Goal: Task Accomplishment & Management: Use online tool/utility

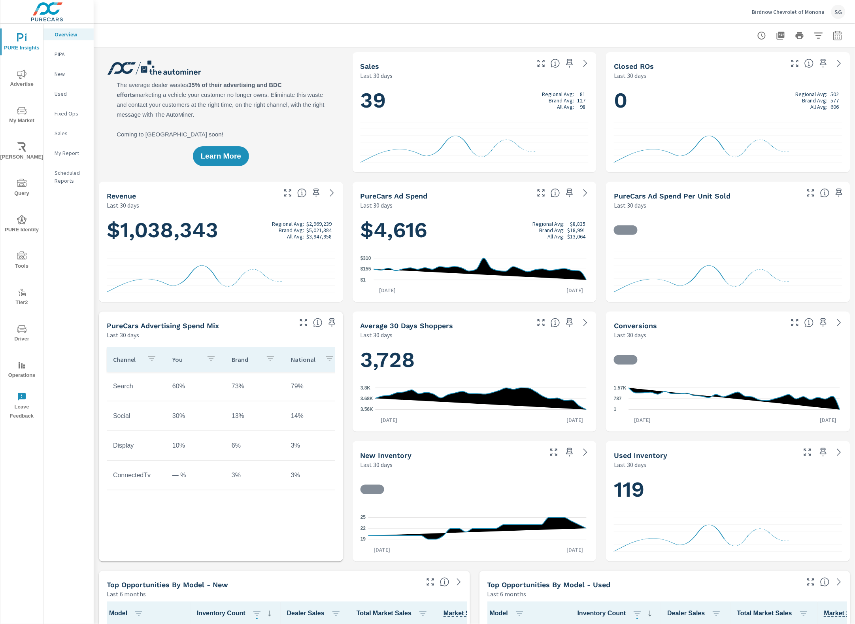
drag, startPoint x: 25, startPoint y: 251, endPoint x: 20, endPoint y: 255, distance: 5.9
click at [23, 252] on icon "nav menu" at bounding box center [21, 255] width 9 height 9
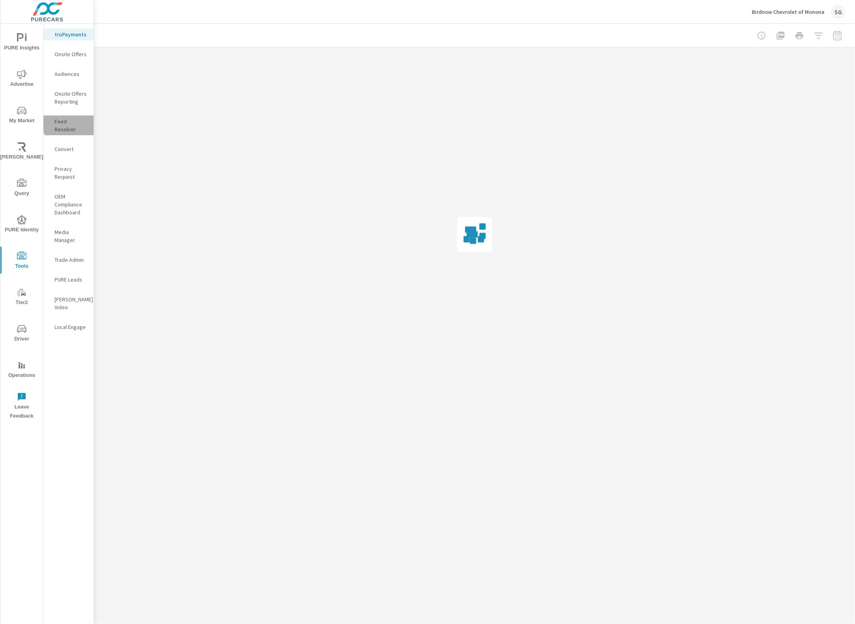
click at [69, 123] on p "Feed Resolver" at bounding box center [71, 125] width 33 height 16
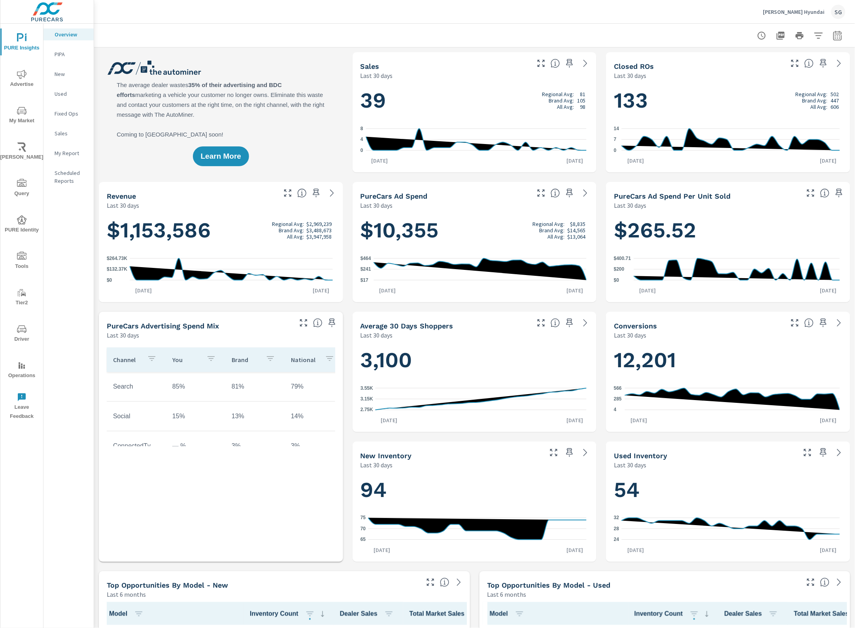
click at [20, 113] on icon "nav menu" at bounding box center [21, 110] width 9 height 9
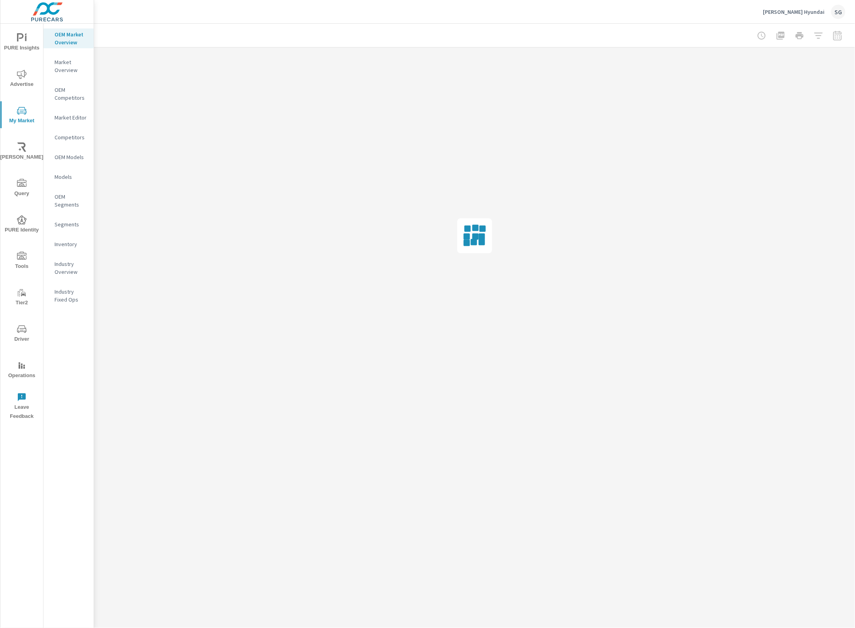
click at [78, 240] on p "Inventory" at bounding box center [71, 244] width 33 height 8
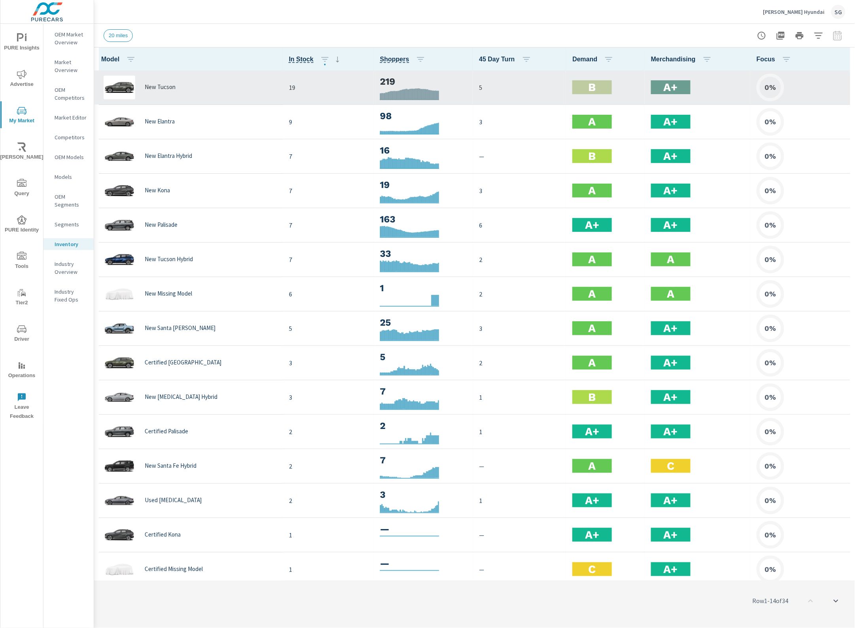
scroll to position [0, 0]
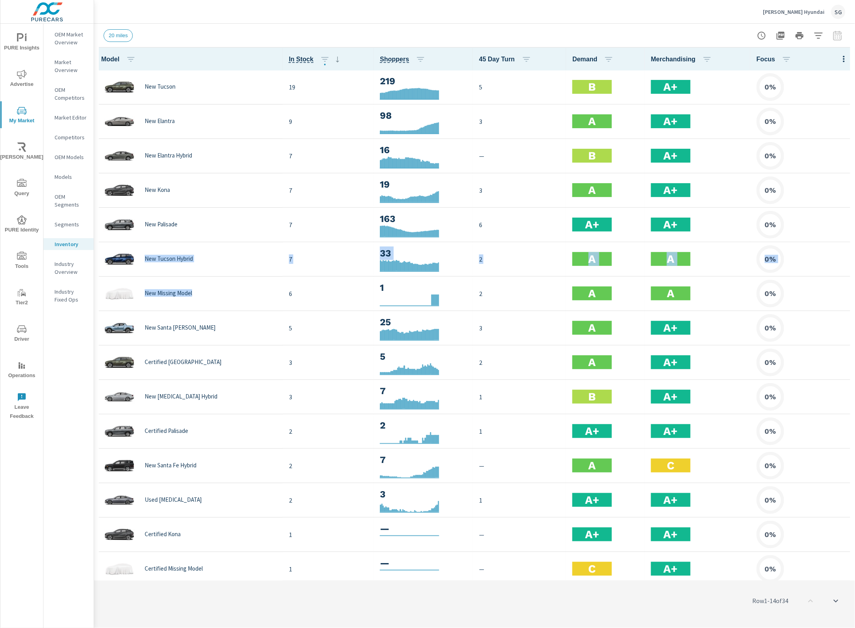
drag, startPoint x: 161, startPoint y: 284, endPoint x: 198, endPoint y: 14, distance: 272.6
click at [189, 27] on div "Inventory Discovery Greg Hubler Hyundai Report date range: Aug 01, 2025 - Sep 1…" at bounding box center [474, 326] width 761 height 604
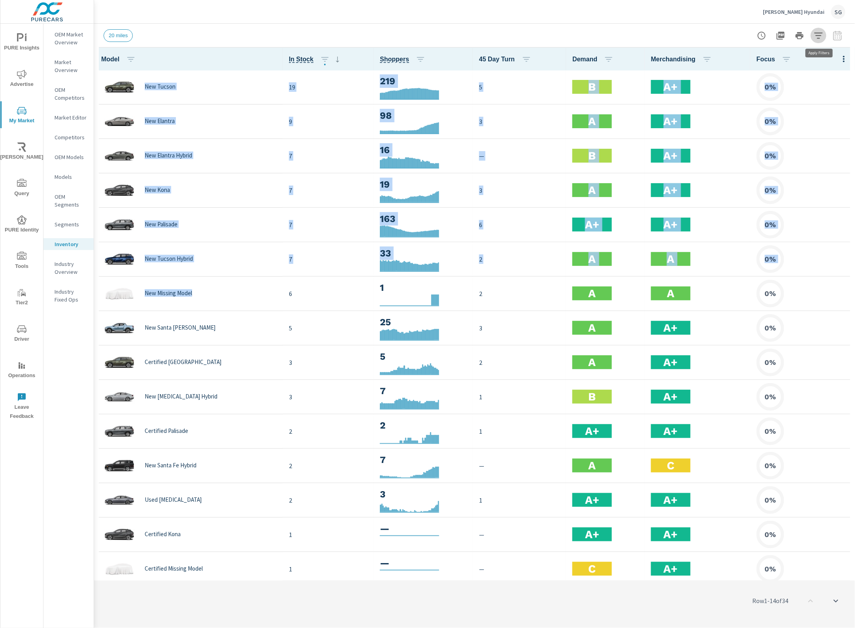
click at [817, 38] on icon "button" at bounding box center [818, 35] width 9 height 9
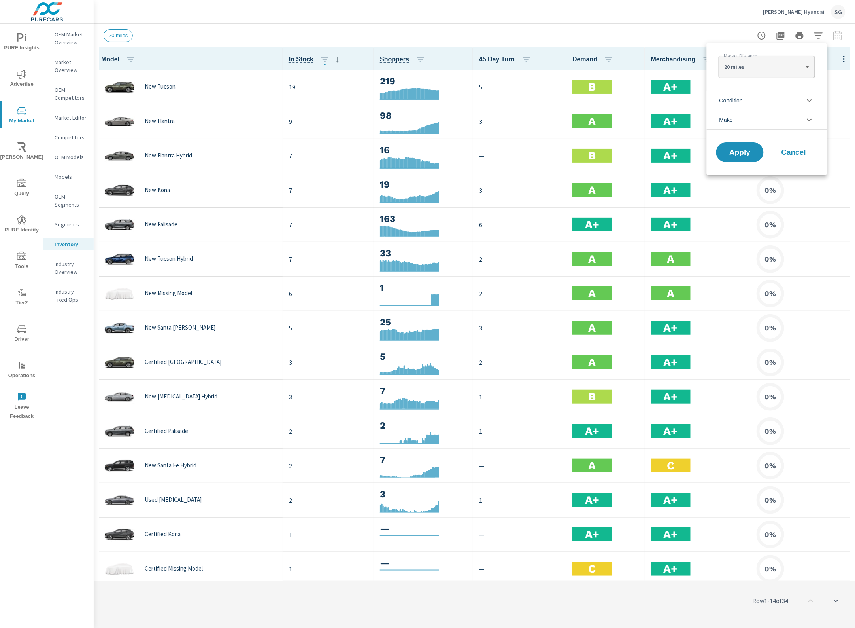
drag, startPoint x: 763, startPoint y: 97, endPoint x: 758, endPoint y: 101, distance: 5.9
click at [763, 98] on li "Condition" at bounding box center [767, 100] width 120 height 19
click at [720, 121] on input "filter options" at bounding box center [724, 119] width 17 height 17
click at [749, 225] on span "Apply" at bounding box center [740, 224] width 32 height 8
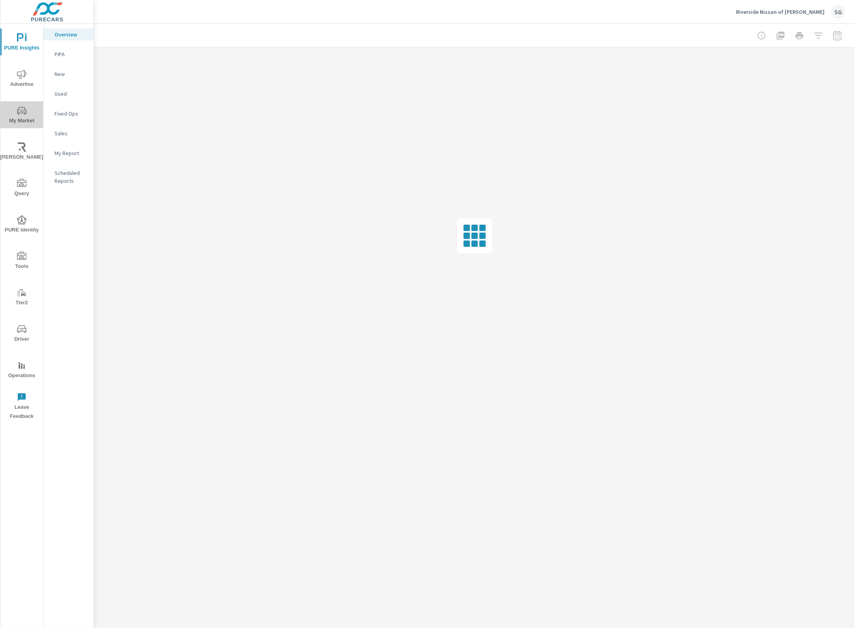
click at [17, 115] on span "My Market" at bounding box center [22, 115] width 38 height 19
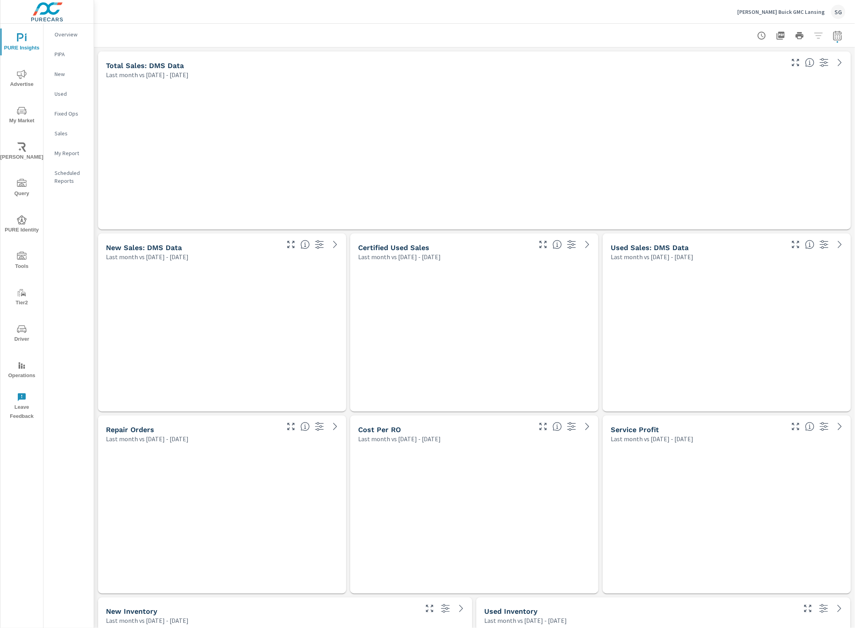
scroll to position [3475, 769]
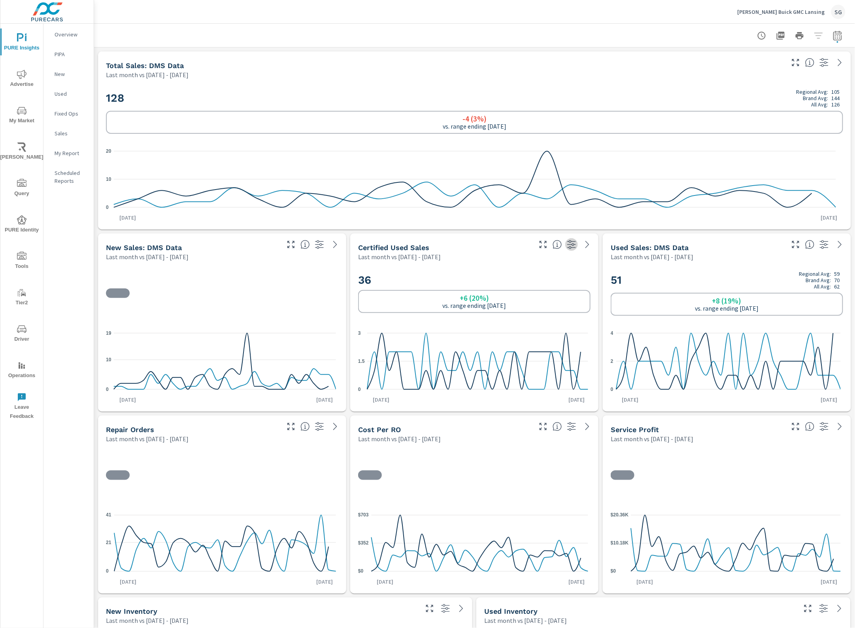
click at [569, 245] on icon "button" at bounding box center [571, 244] width 9 height 9
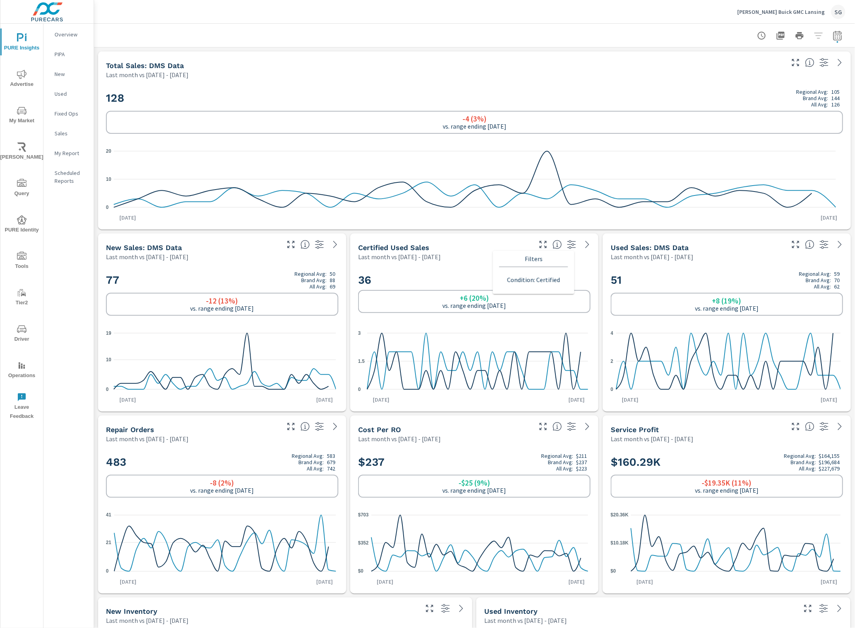
click at [533, 258] on p "Filters" at bounding box center [533, 259] width 69 height 16
click at [567, 243] on icon "button" at bounding box center [571, 244] width 9 height 9
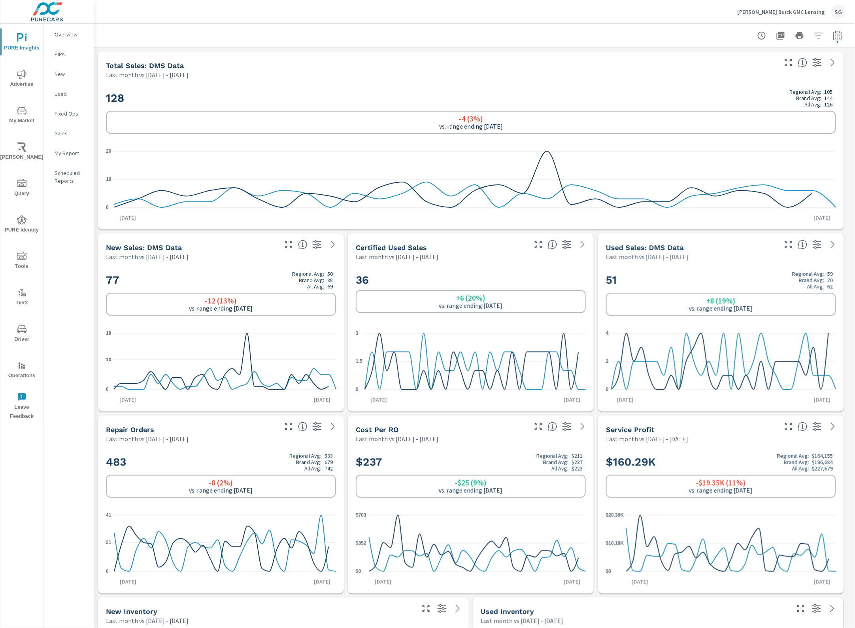
click at [812, 34] on div at bounding box center [800, 36] width 92 height 16
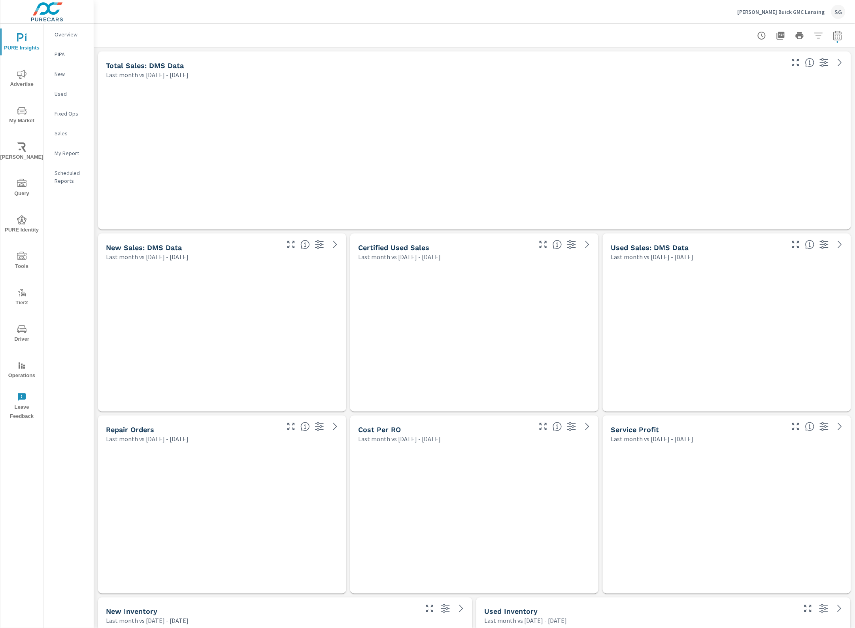
scroll to position [3475, 769]
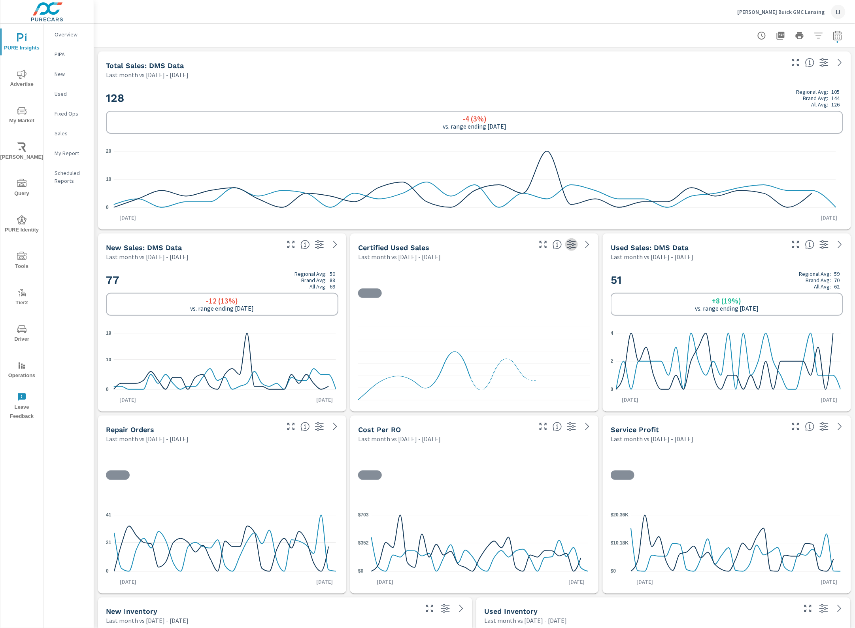
click at [567, 244] on icon "button" at bounding box center [571, 244] width 9 height 9
click at [531, 257] on p "Filters" at bounding box center [533, 259] width 69 height 16
drag, startPoint x: 531, startPoint y: 257, endPoint x: 535, endPoint y: 271, distance: 13.9
click at [531, 261] on p "Filters" at bounding box center [533, 259] width 69 height 16
click at [540, 281] on p "Condition : Certified" at bounding box center [533, 279] width 53 height 9
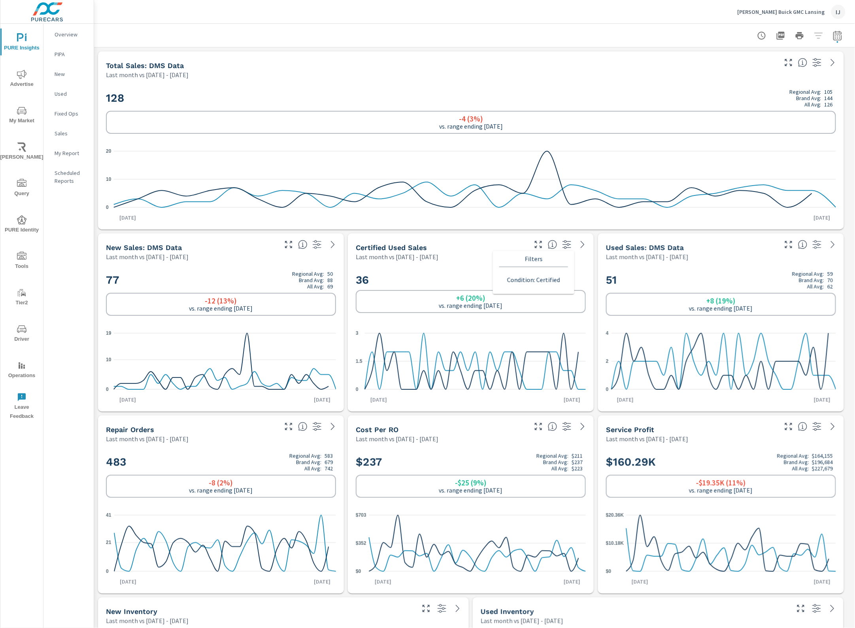
scroll to position [0, 0]
click at [62, 155] on p "My Report" at bounding box center [71, 153] width 33 height 8
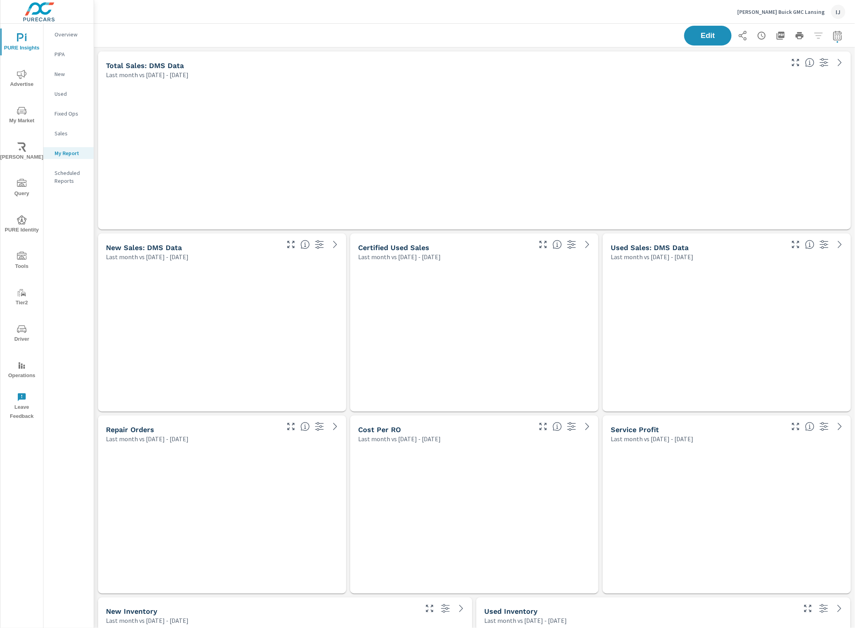
scroll to position [3475, 769]
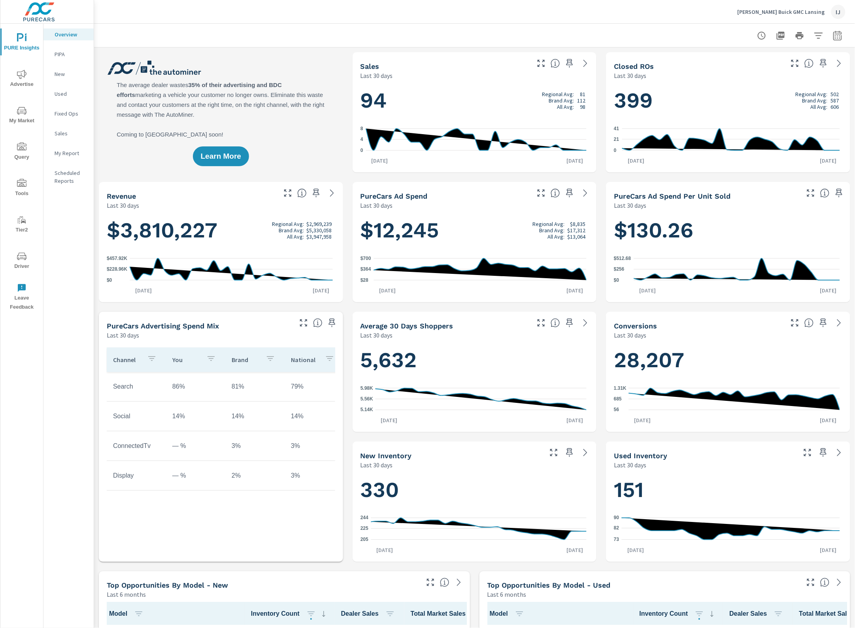
scroll to position [0, 0]
click at [68, 151] on p "My Report" at bounding box center [71, 153] width 33 height 8
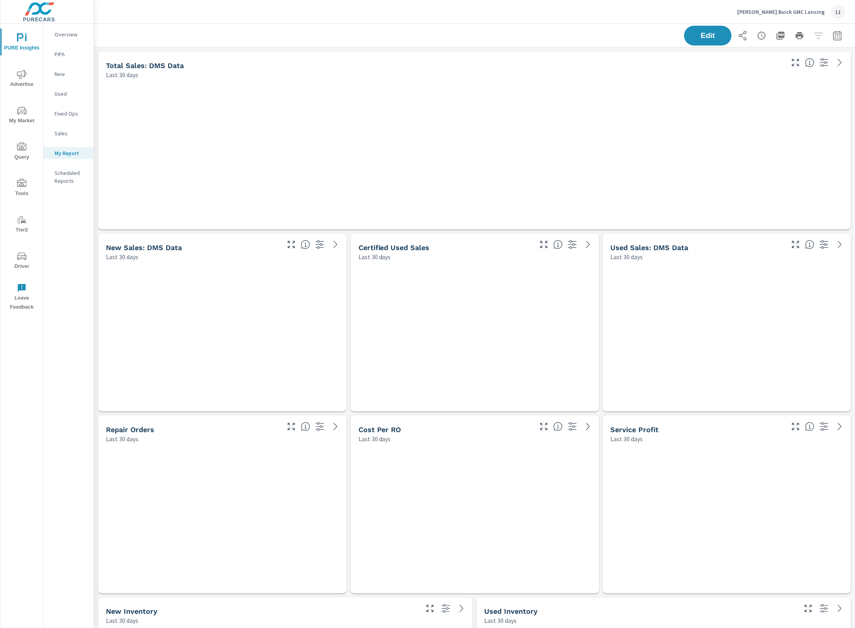
scroll to position [3475, 769]
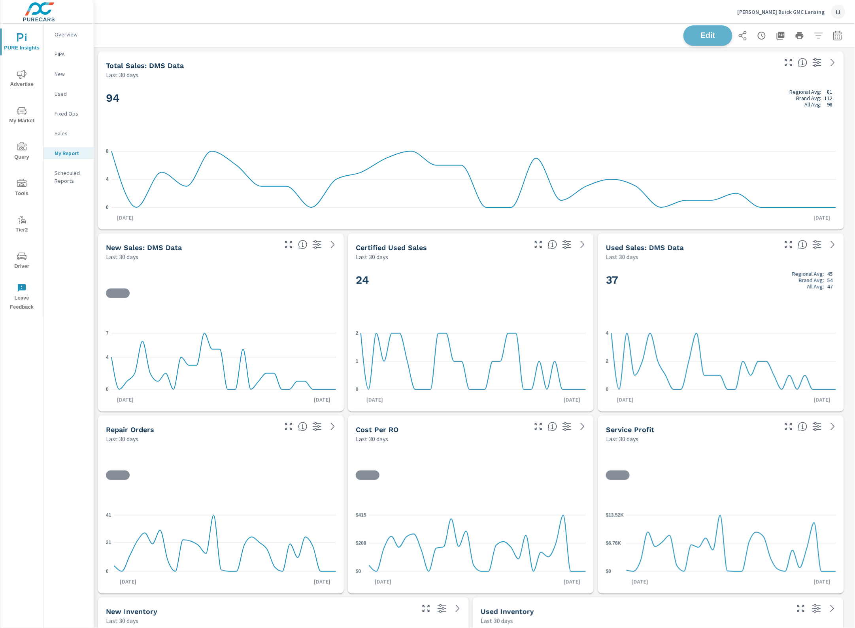
click at [696, 38] on span "Edit" at bounding box center [708, 36] width 32 height 8
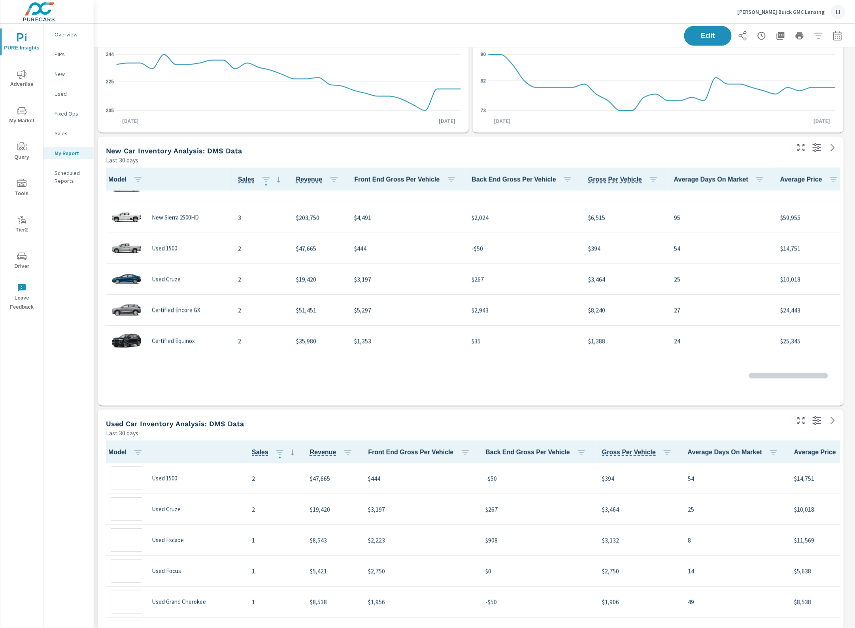
scroll to position [0, 0]
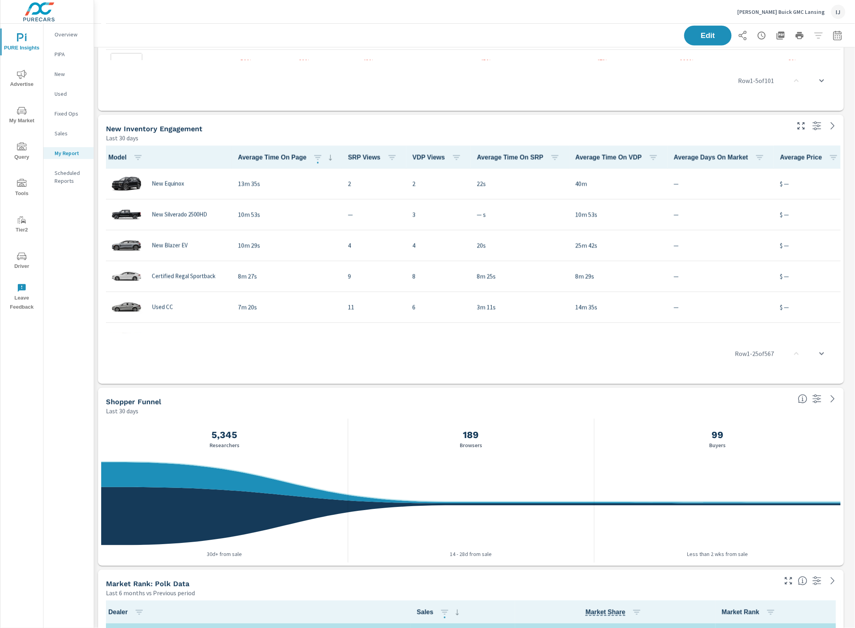
scroll to position [1779, 0]
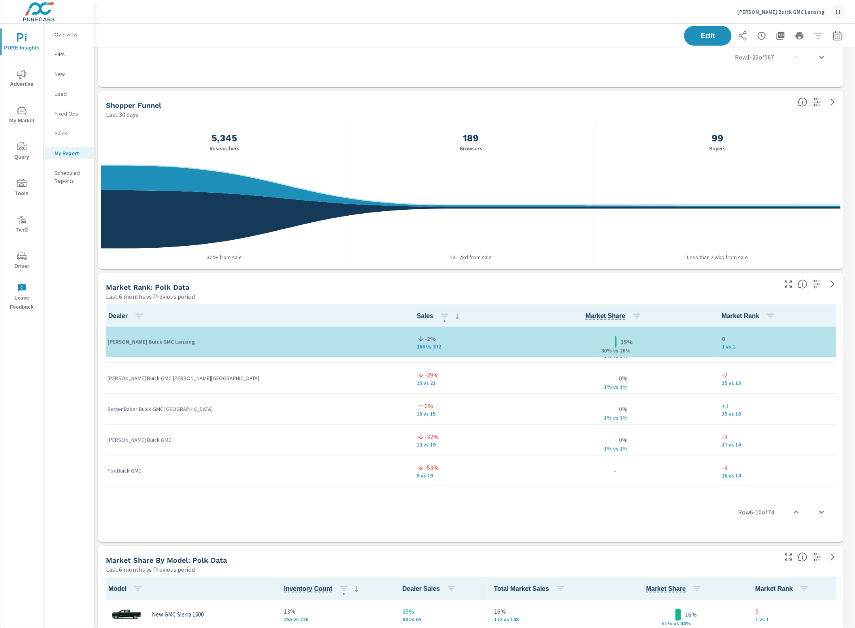
scroll to position [2879, 0]
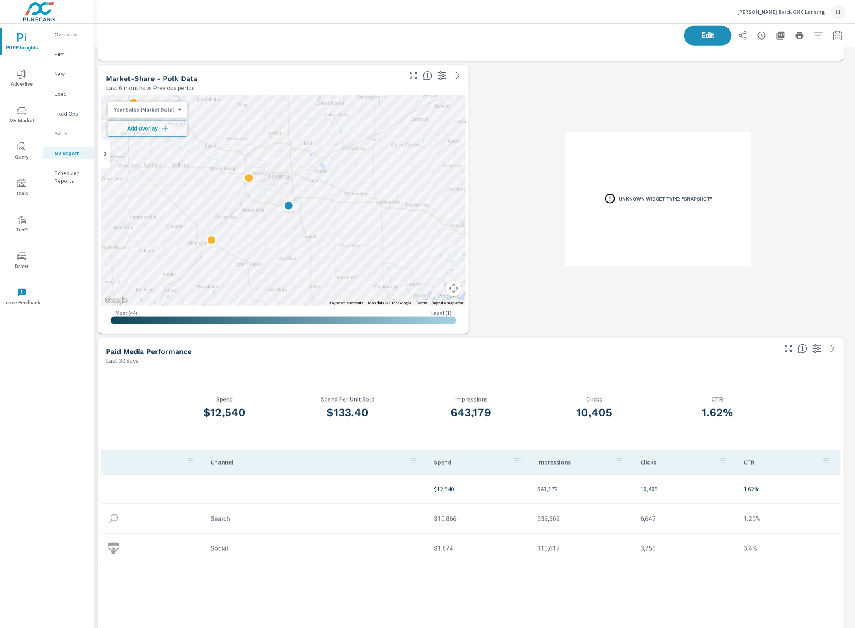
scroll to position [2385, 0]
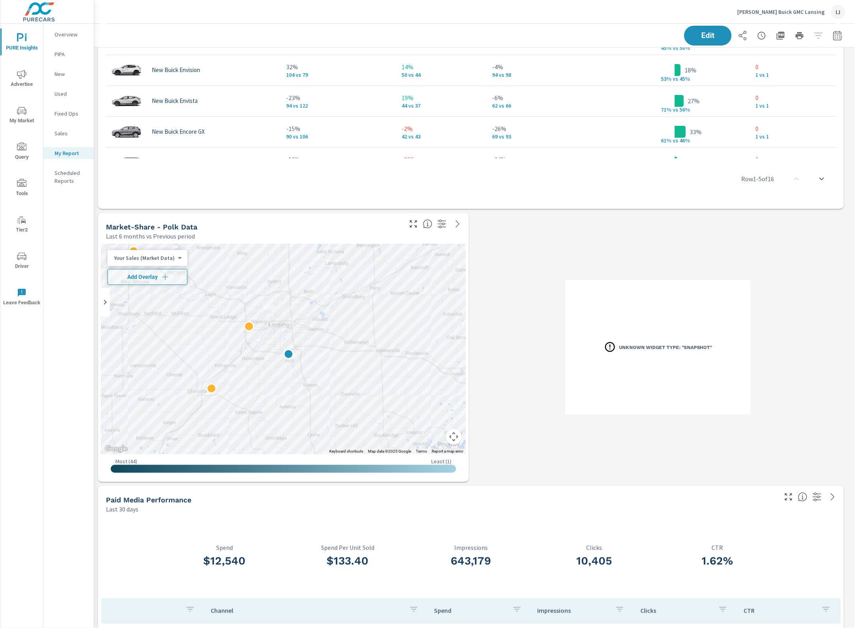
click at [611, 344] on icon at bounding box center [610, 347] width 12 height 12
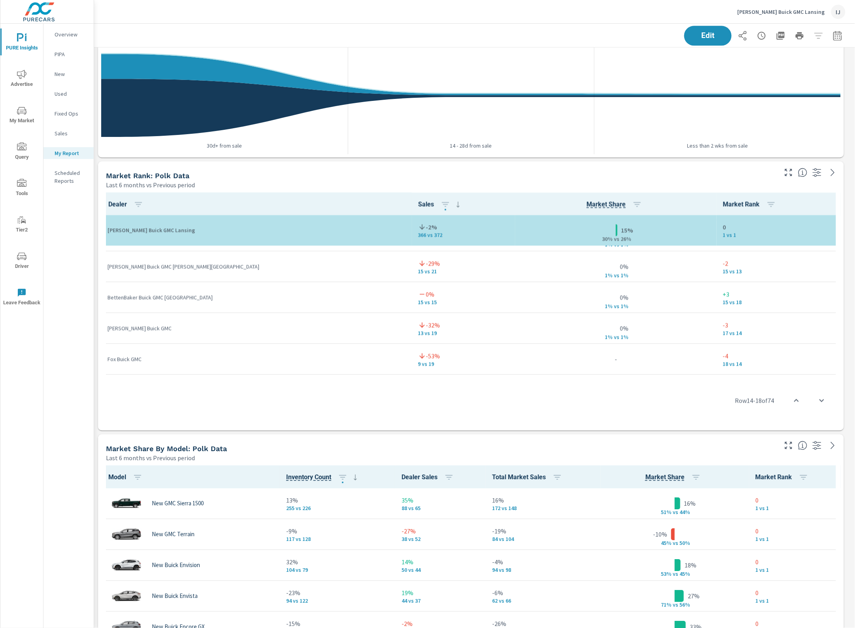
scroll to position [99, 0]
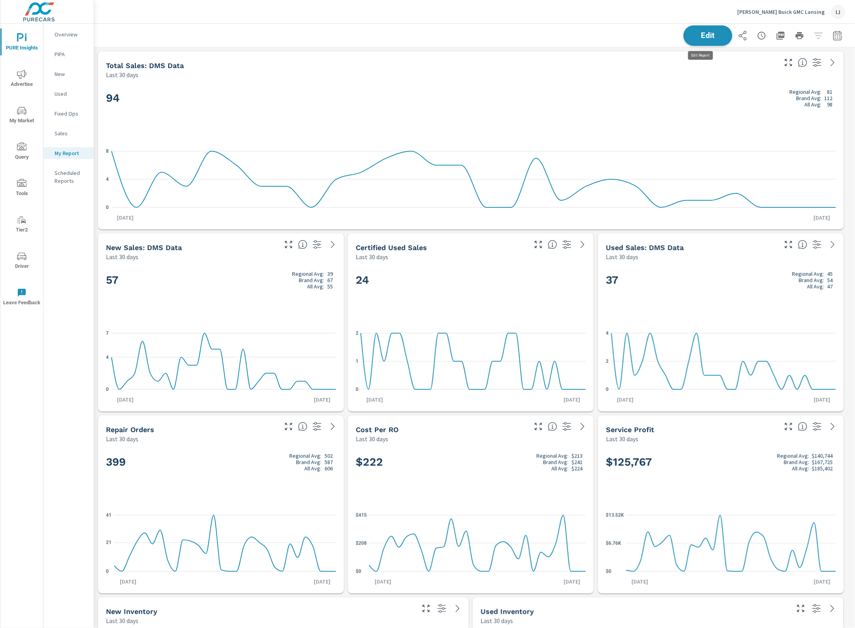
scroll to position [3475, 769]
click at [707, 34] on span "Edit" at bounding box center [708, 36] width 32 height 8
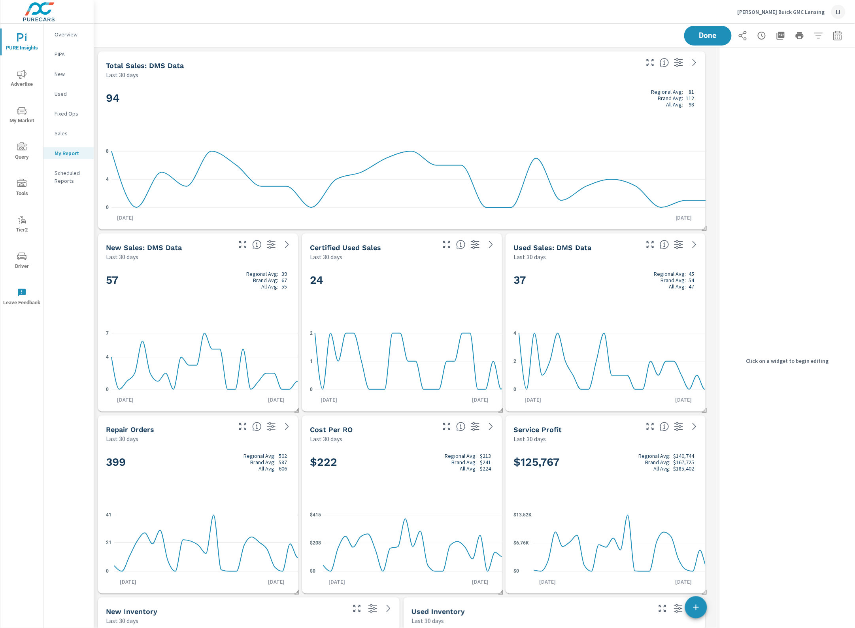
scroll to position [3475, 631]
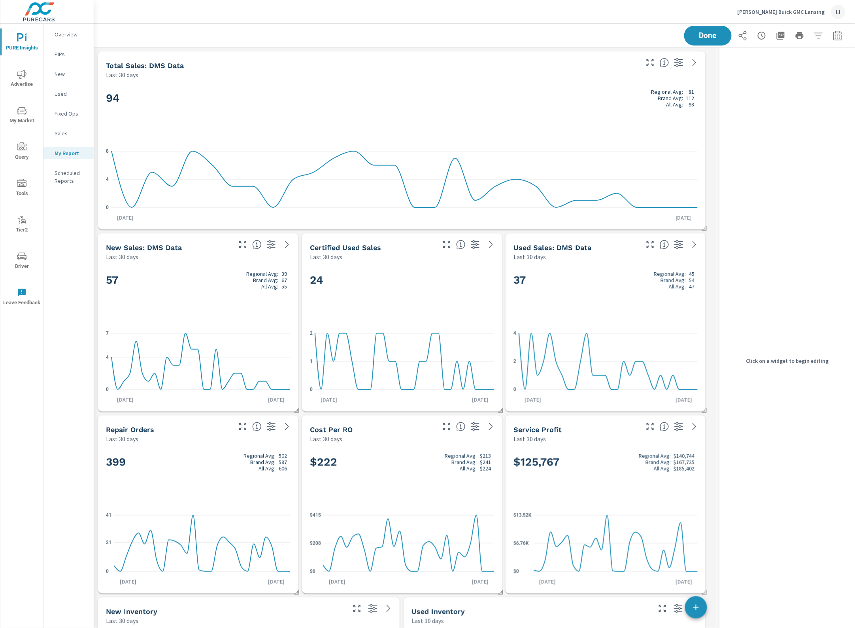
click at [406, 303] on div "24" at bounding box center [402, 293] width 184 height 48
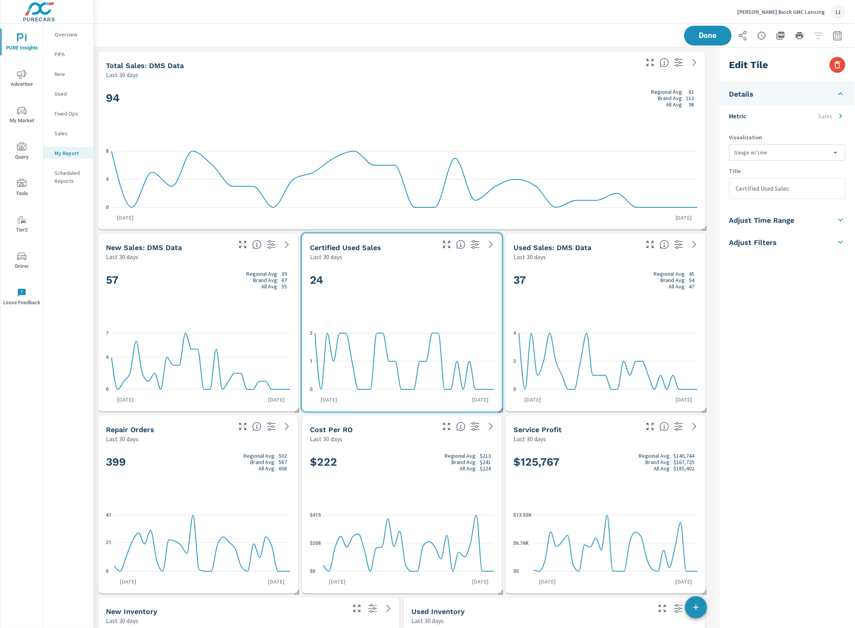
click at [762, 240] on h5 "Adjust Filters" at bounding box center [754, 242] width 48 height 9
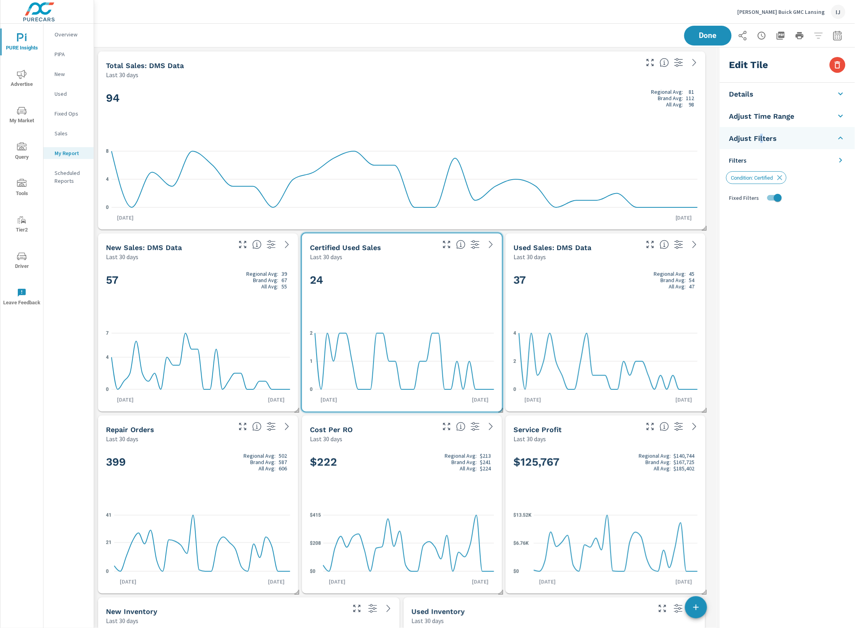
click at [837, 159] on icon at bounding box center [840, 159] width 9 height 9
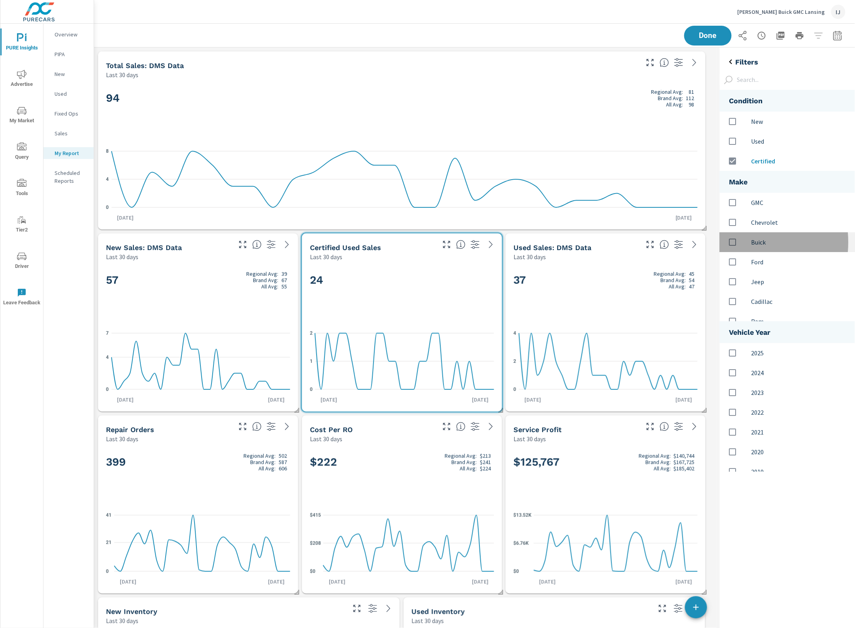
click at [734, 242] on input "options" at bounding box center [733, 242] width 17 height 17
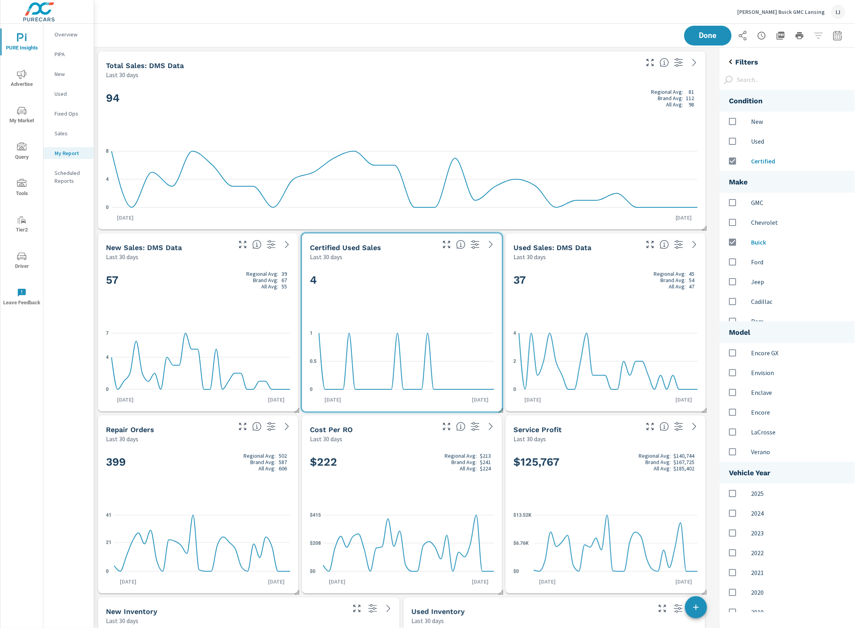
scroll to position [148, 0]
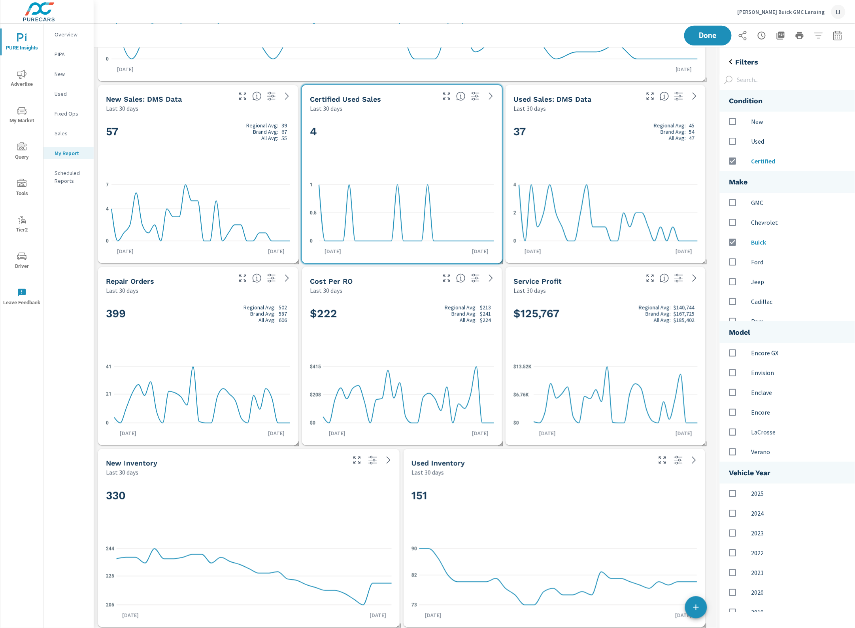
click at [537, 282] on h5 "Service Profit" at bounding box center [538, 281] width 48 height 8
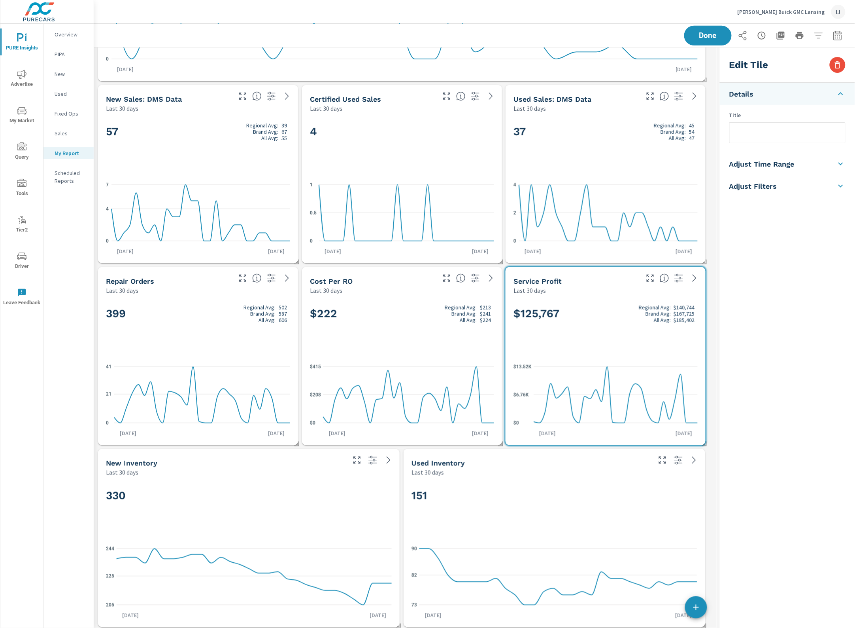
drag, startPoint x: 796, startPoint y: 188, endPoint x: 781, endPoint y: 205, distance: 22.4
click at [793, 190] on li "Adjust Filters" at bounding box center [787, 186] width 135 height 22
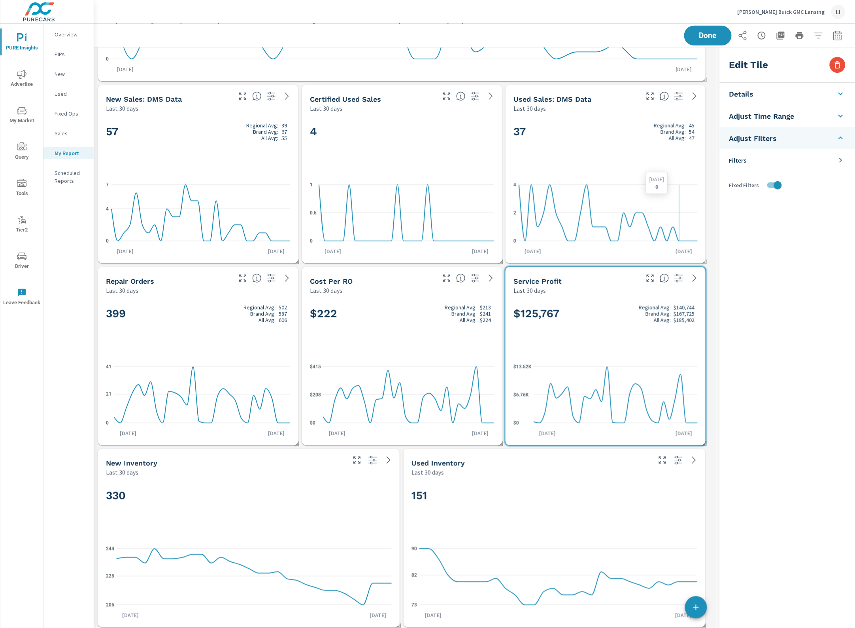
click at [773, 161] on li "Filters" at bounding box center [787, 160] width 135 height 22
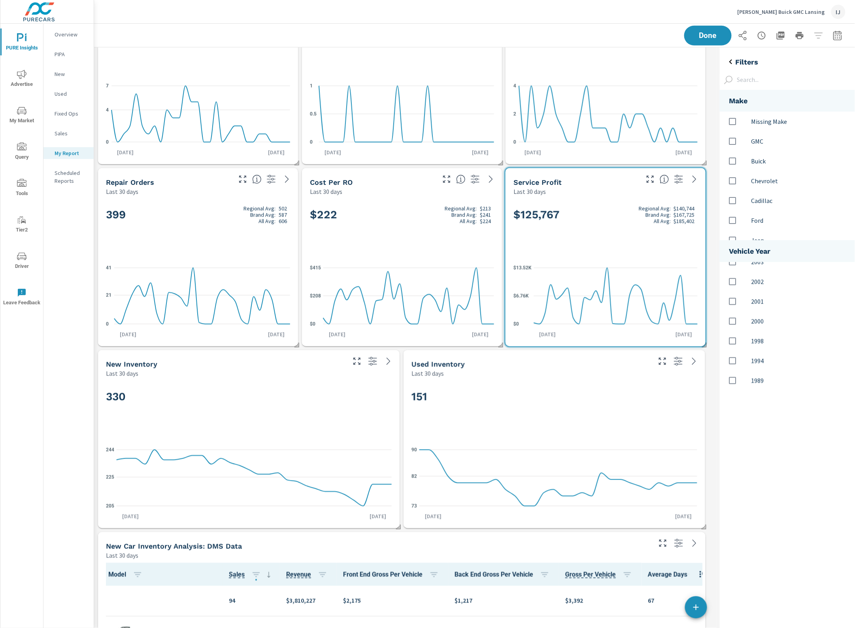
scroll to position [494, 0]
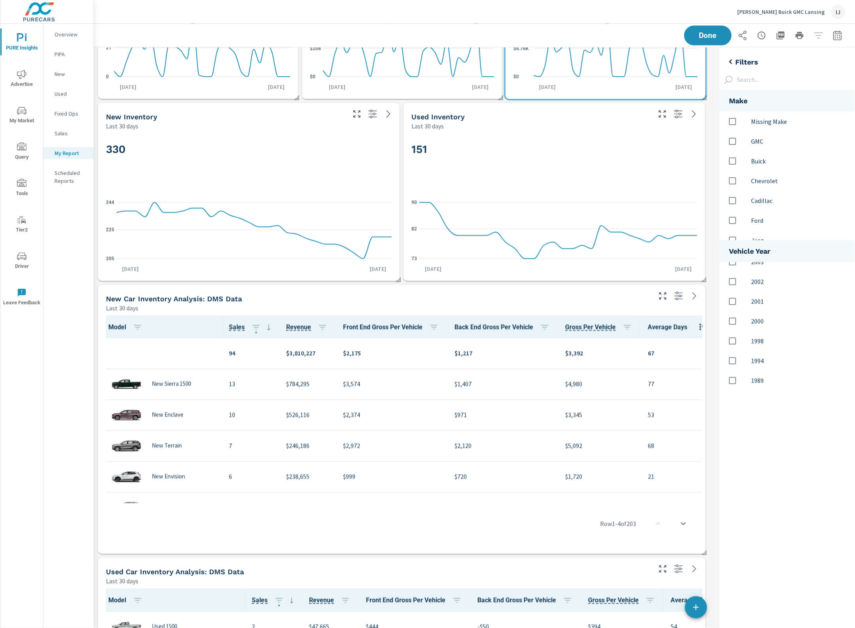
click at [370, 112] on icon "button" at bounding box center [372, 113] width 9 height 9
click at [187, 121] on div "New Inventory" at bounding box center [225, 116] width 238 height 9
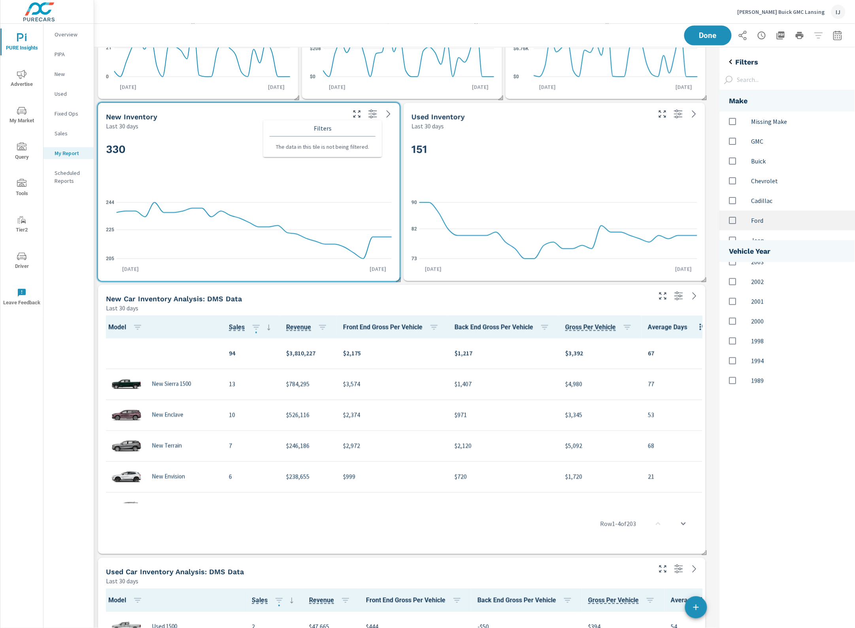
click at [123, 115] on h5 "New Inventory" at bounding box center [131, 117] width 51 height 8
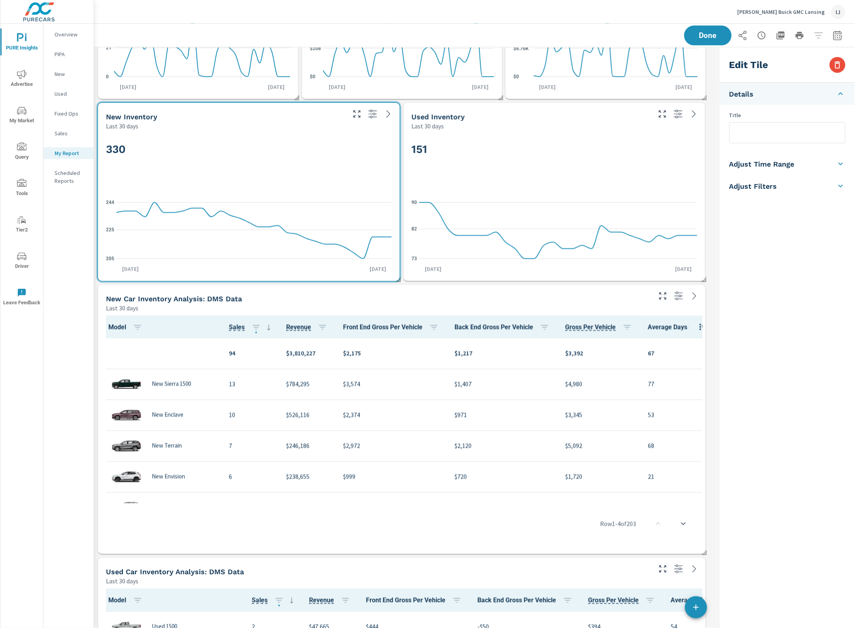
click at [765, 187] on h5 "Adjust Filters" at bounding box center [754, 186] width 48 height 9
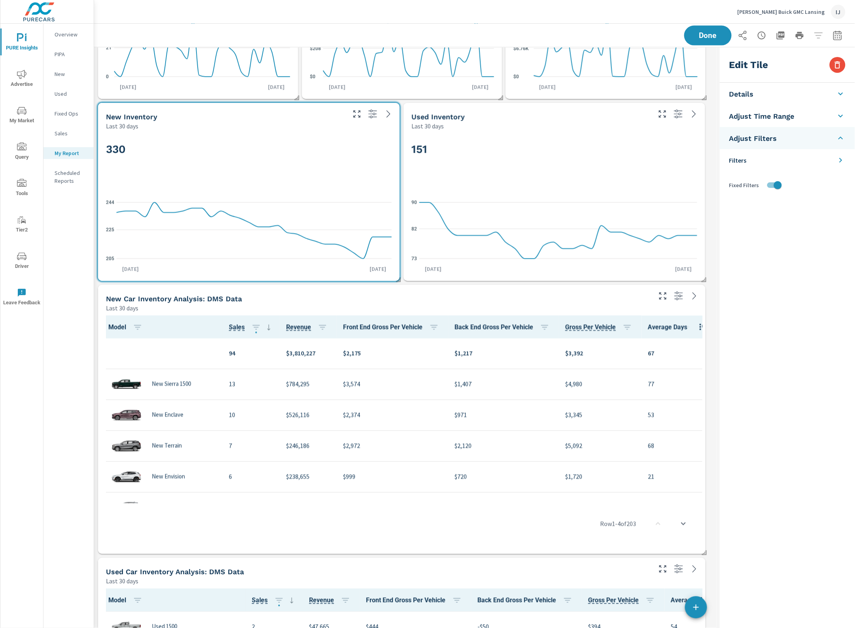
click at [769, 160] on li "Filters" at bounding box center [787, 160] width 135 height 22
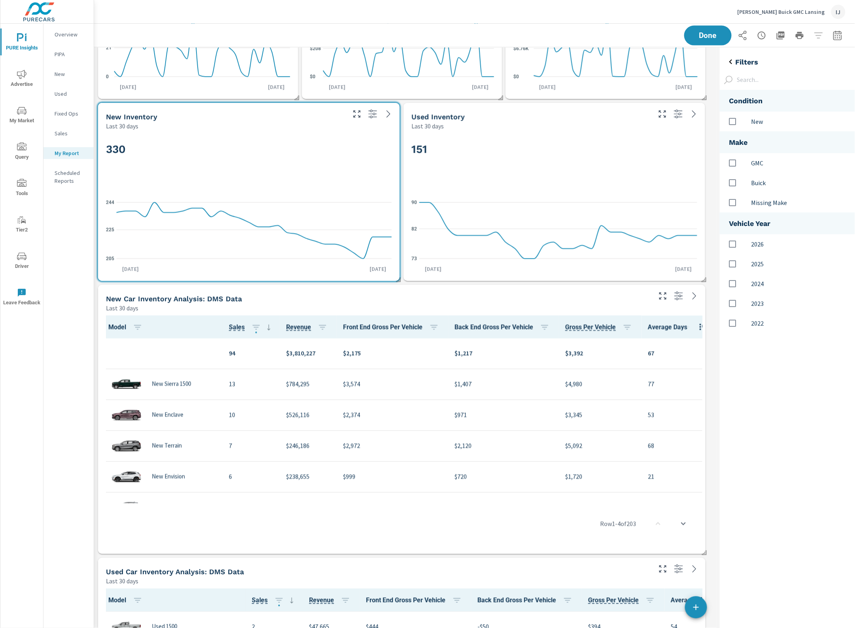
scroll to position [258, 151]
click at [732, 181] on input "options" at bounding box center [733, 182] width 17 height 17
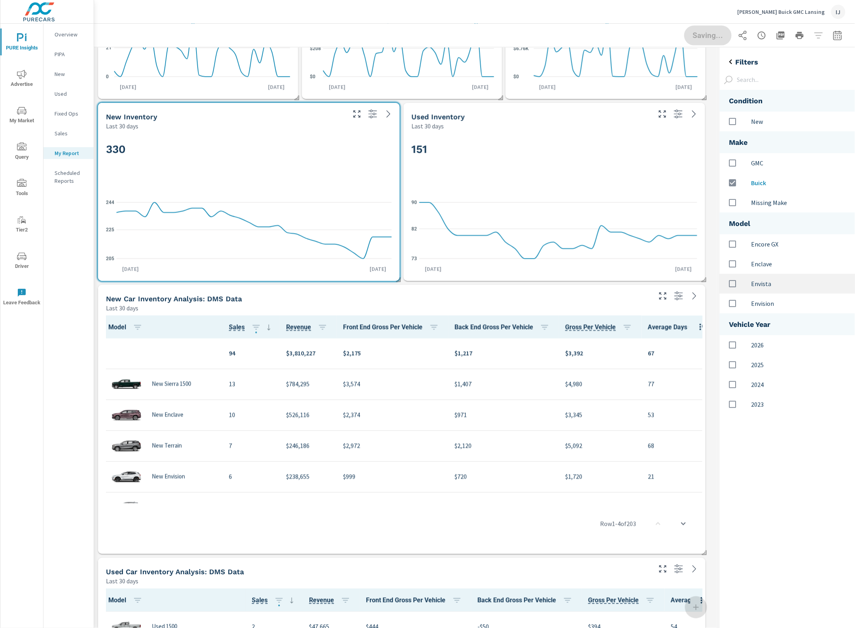
scroll to position [339, 151]
